Goal: Obtain resource: Download file/media

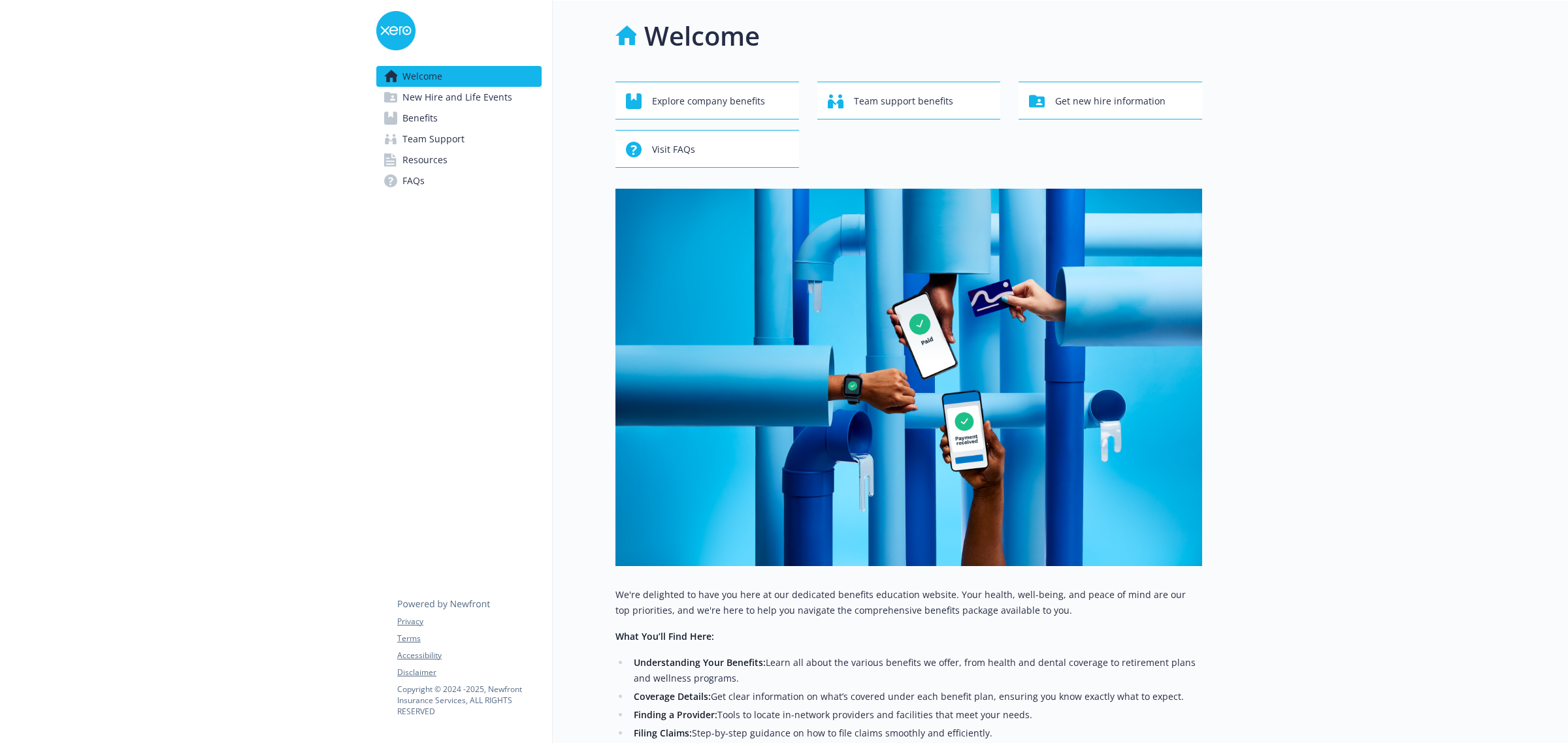
click at [432, 129] on span "Team Support" at bounding box center [433, 139] width 62 height 21
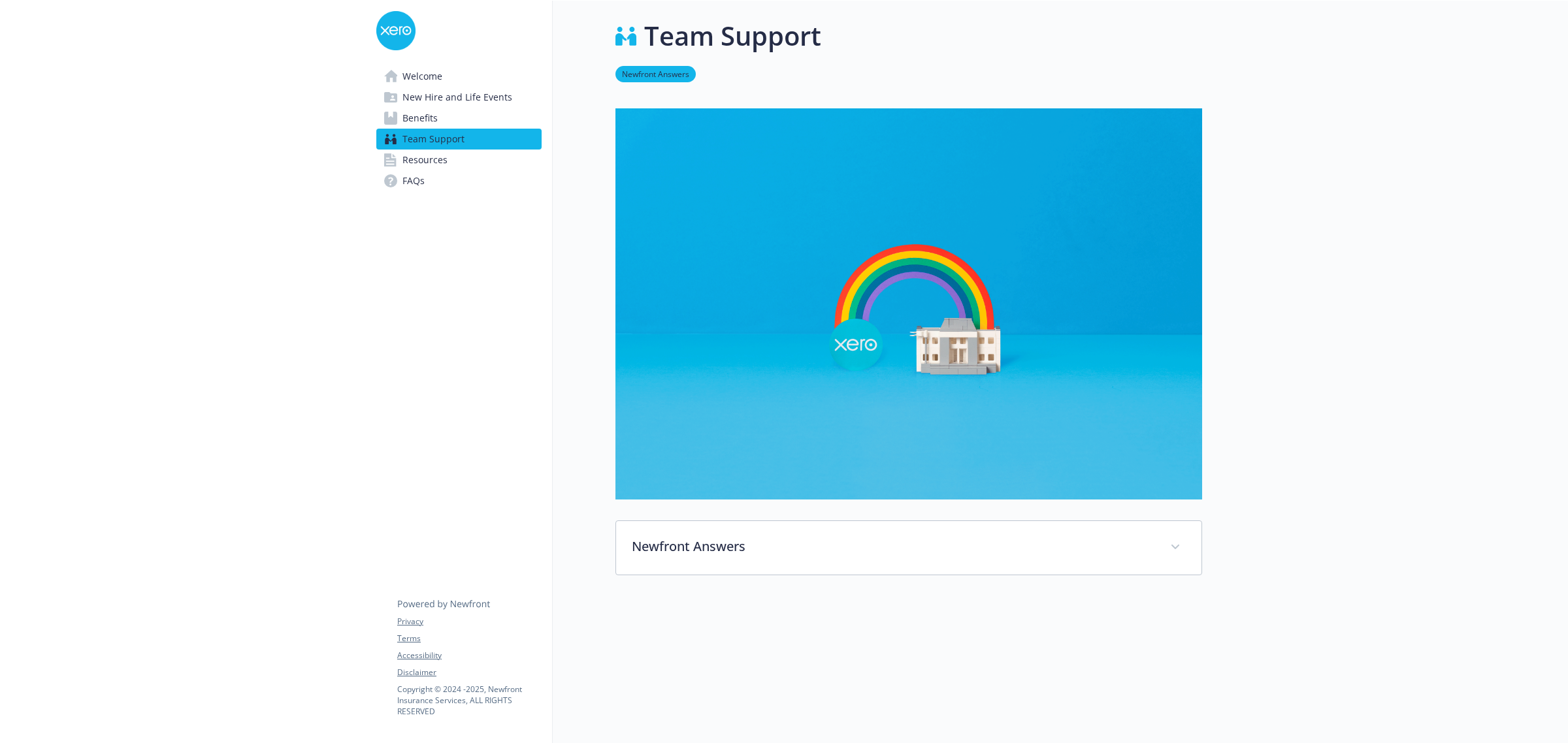
click at [409, 115] on span "Benefits" at bounding box center [420, 117] width 36 height 21
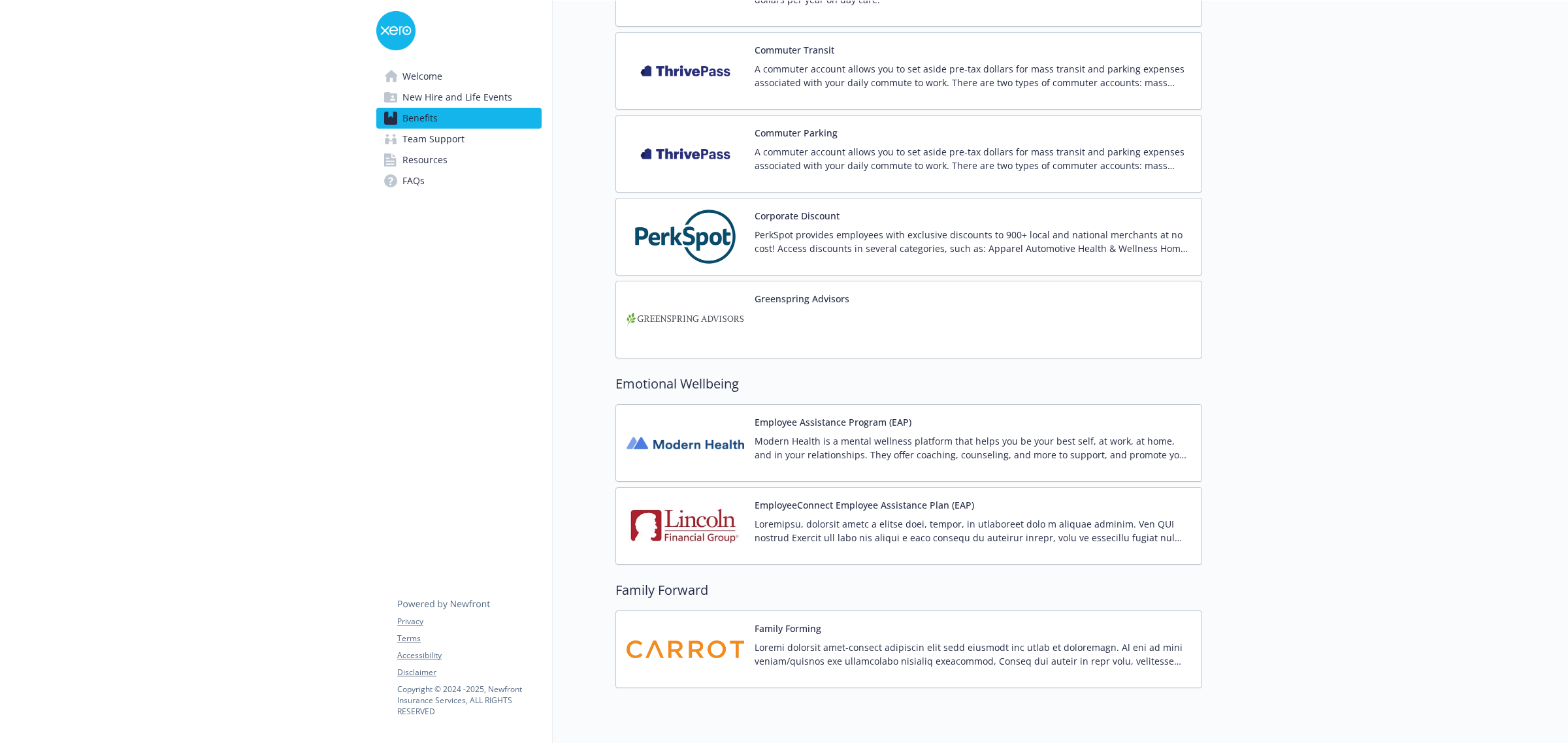
scroll to position [1536, 0]
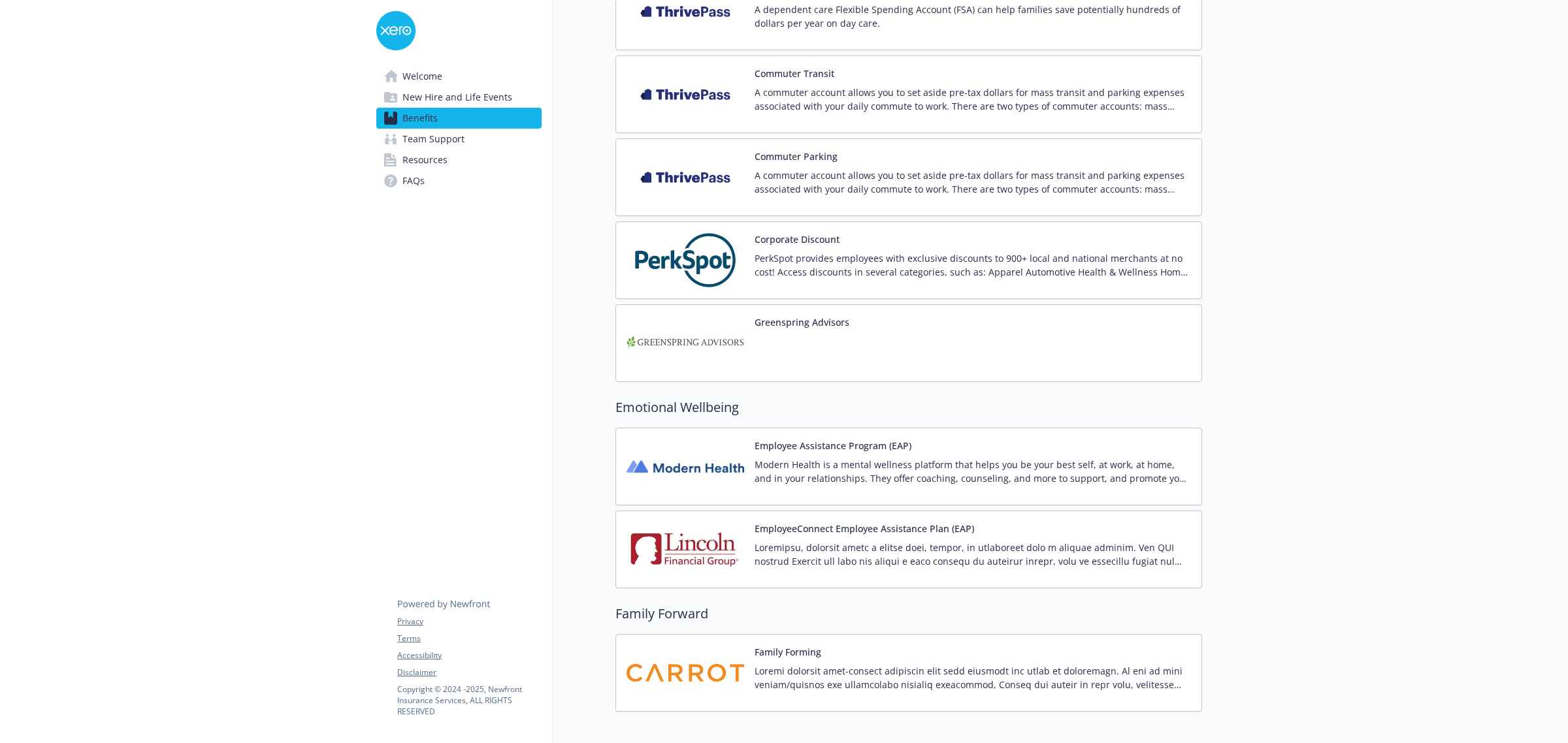
click at [475, 98] on span "New Hire and Life Events" at bounding box center [457, 96] width 109 height 21
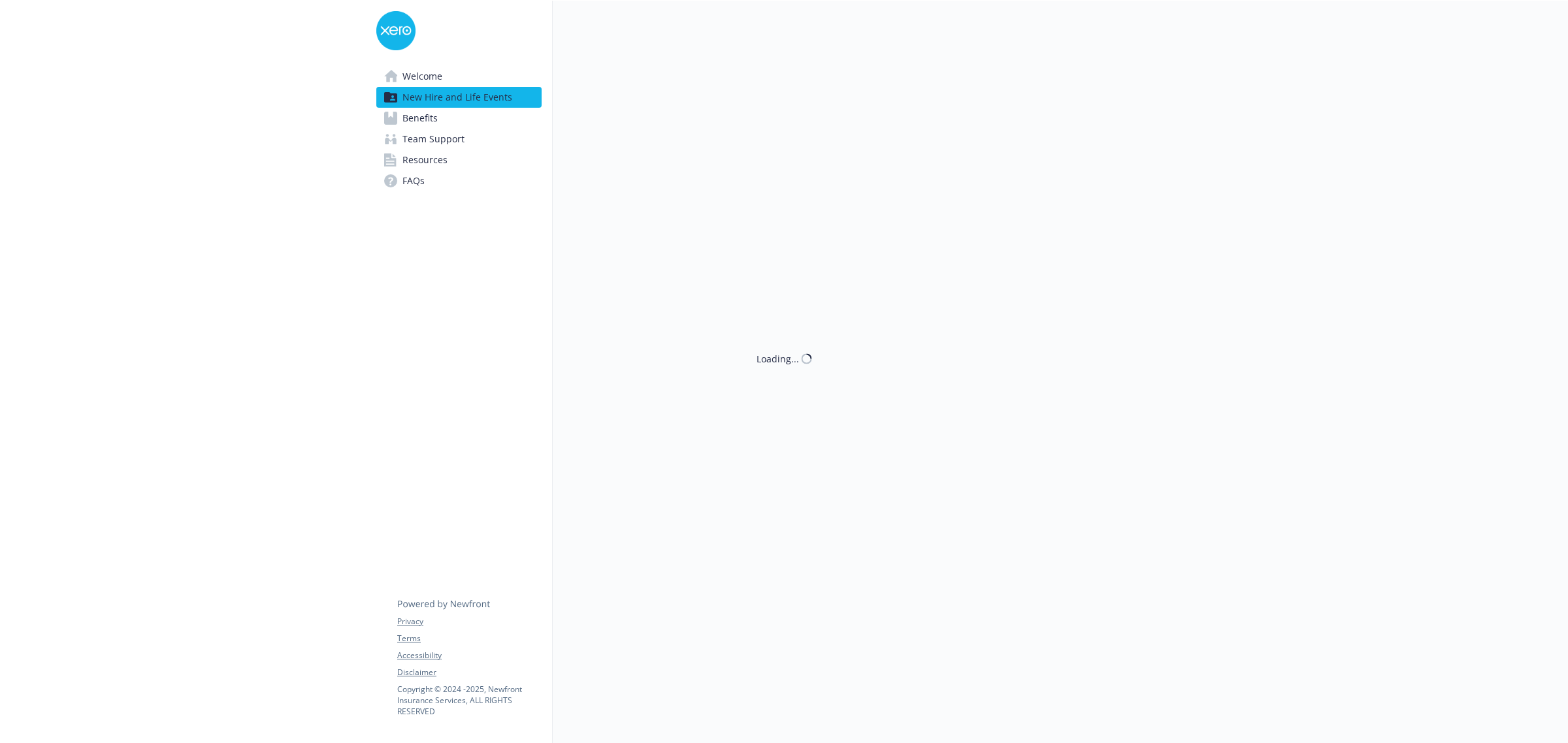
scroll to position [193, 0]
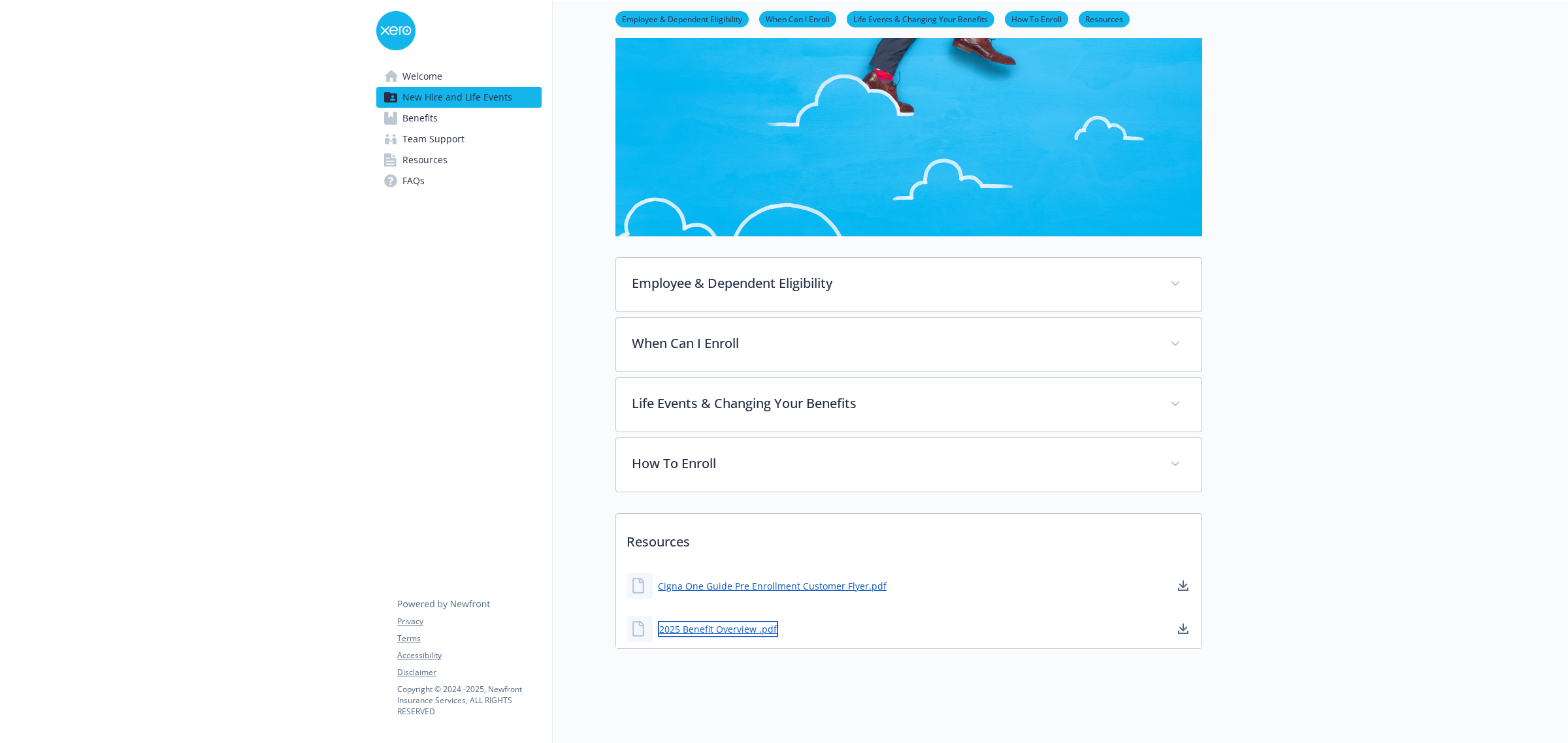
click at [756, 622] on link "2025 Benefit Overview .pdf" at bounding box center [717, 629] width 120 height 16
